Goal: Information Seeking & Learning: Learn about a topic

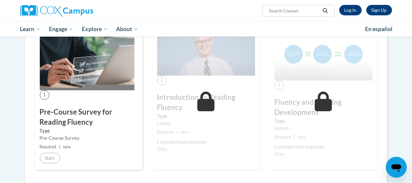
scroll to position [129, 0]
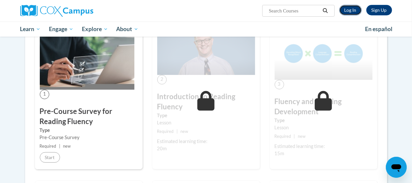
click at [346, 11] on link "Log In" at bounding box center [351, 10] width 23 height 10
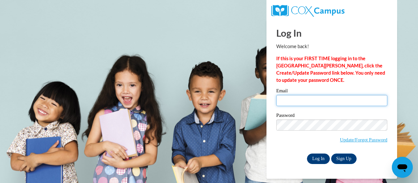
type input "[EMAIL_ADDRESS][PERSON_NAME][DOMAIN_NAME]"
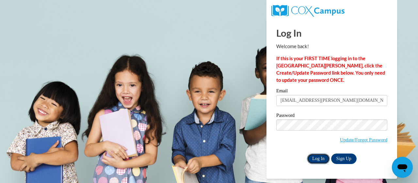
click at [315, 159] on input "Log In" at bounding box center [318, 158] width 23 height 10
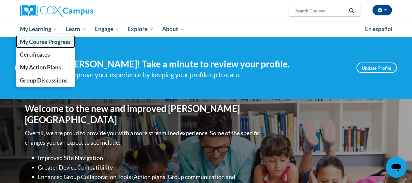
click at [44, 37] on link "My Course Progress" at bounding box center [45, 41] width 59 height 13
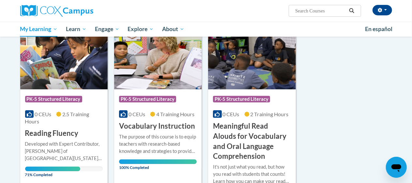
scroll to position [102, 0]
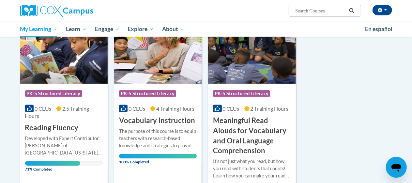
click at [63, 106] on span "2.5 Training Hours" at bounding box center [57, 111] width 64 height 13
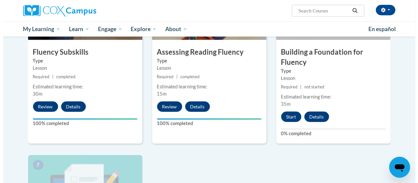
scroll to position [409, 0]
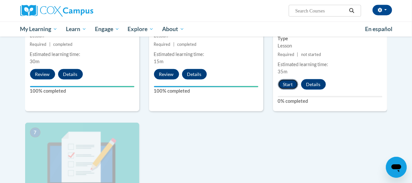
click at [283, 82] on button "Start" at bounding box center [288, 84] width 20 height 10
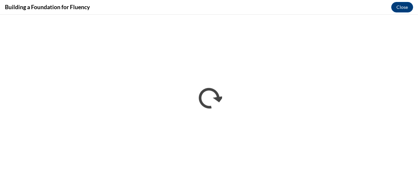
scroll to position [0, 0]
